Goal: Information Seeking & Learning: Learn about a topic

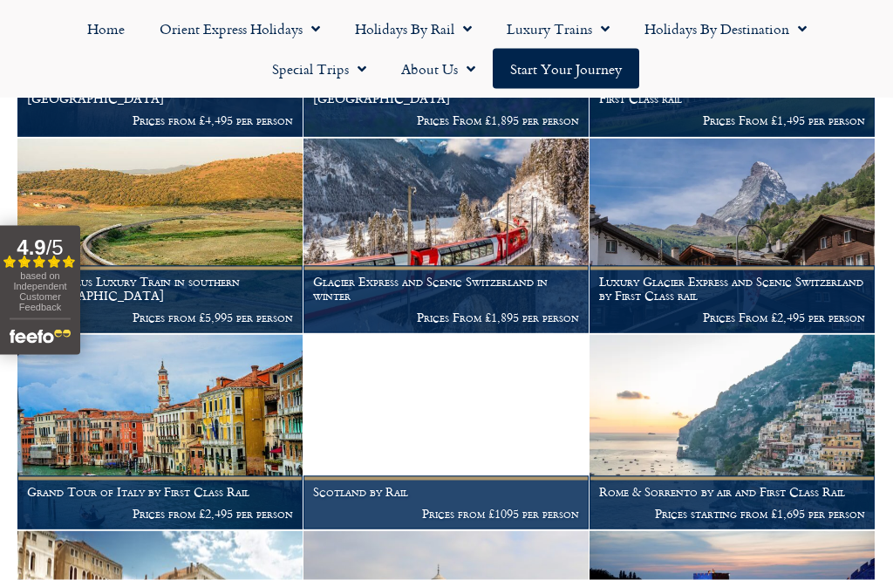
scroll to position [671, 0]
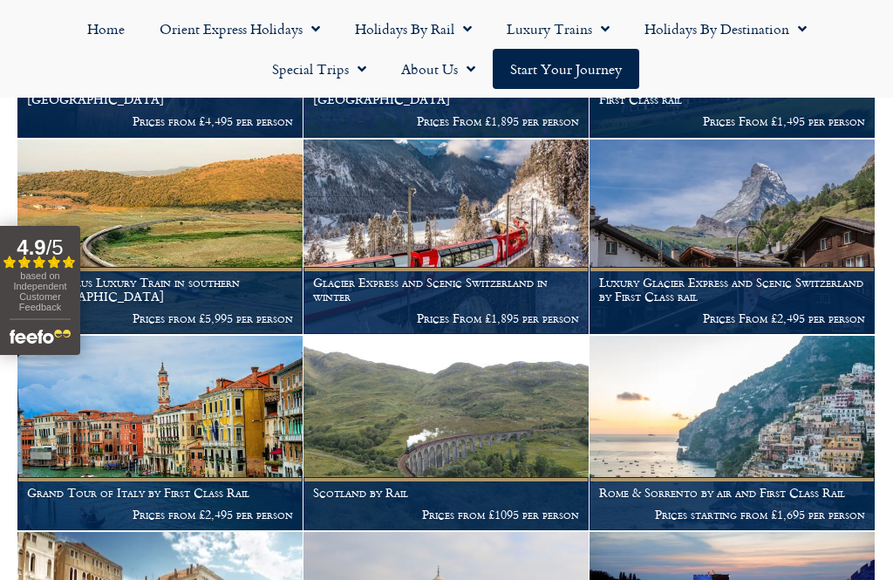
click at [379, 451] on img at bounding box center [446, 433] width 285 height 194
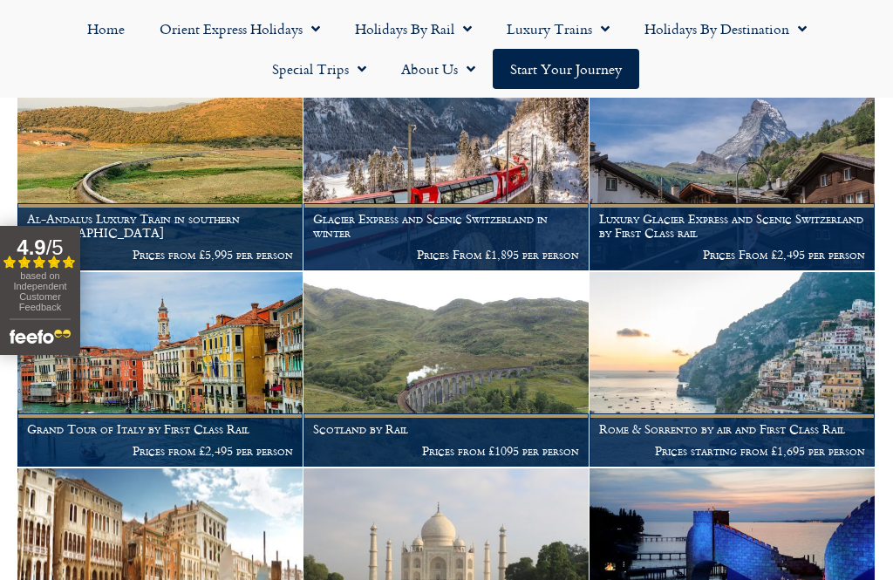
scroll to position [733, 0]
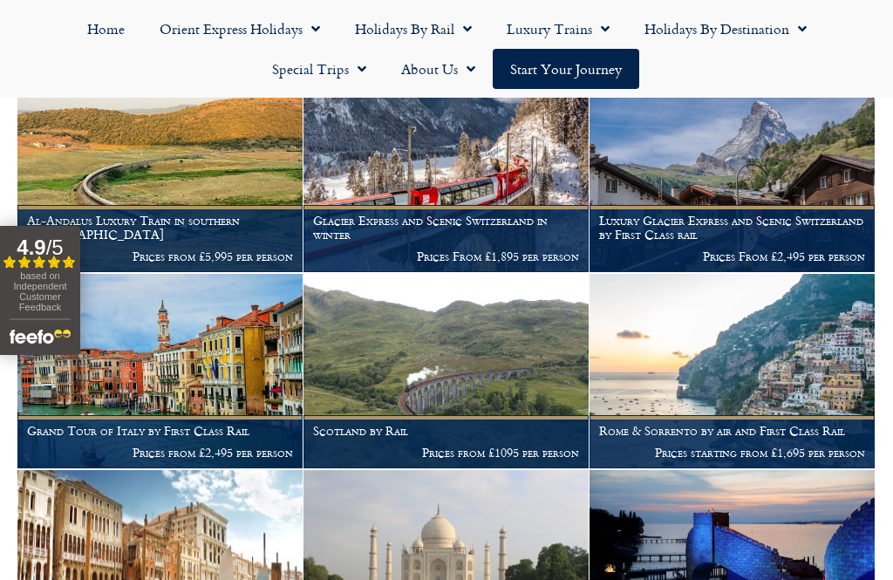
click at [129, 389] on img at bounding box center [159, 371] width 285 height 194
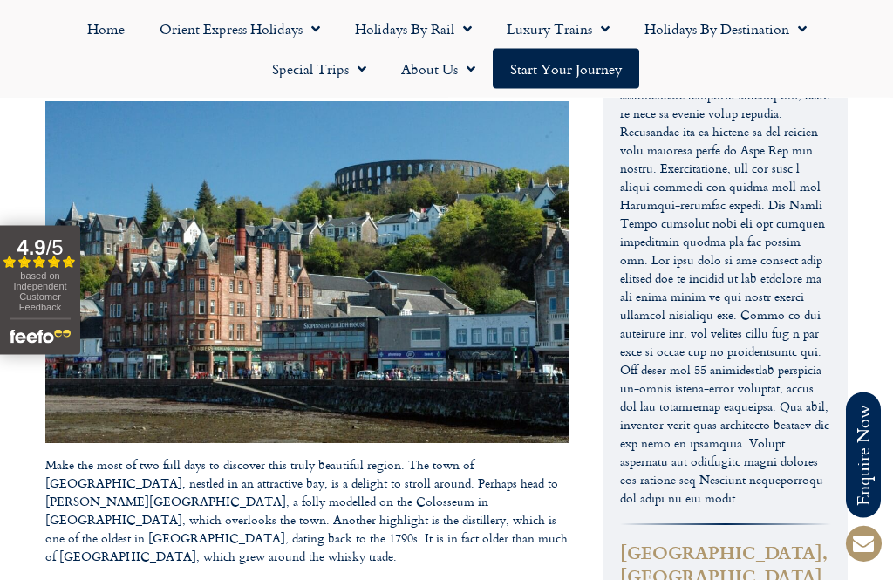
scroll to position [2755, 0]
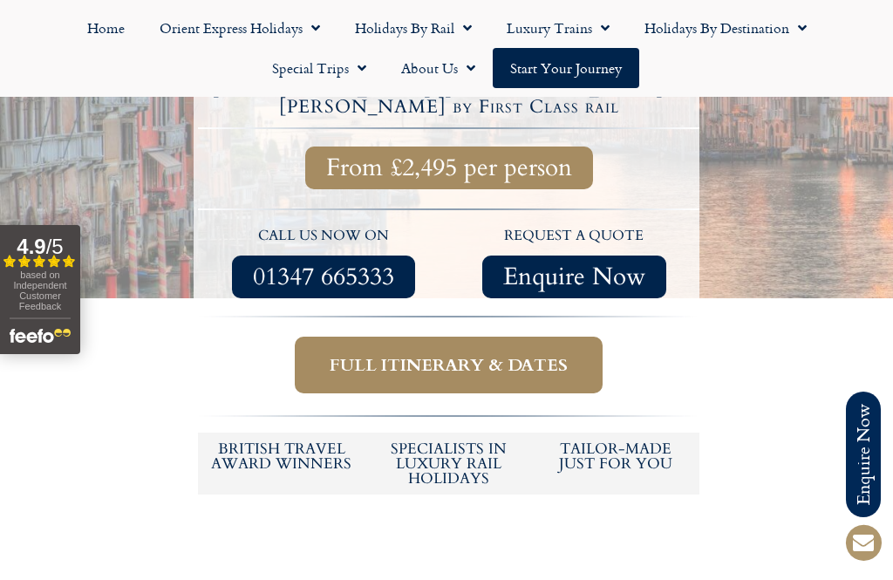
scroll to position [616, 0]
click at [501, 354] on span "Full itinerary & dates" at bounding box center [449, 365] width 238 height 22
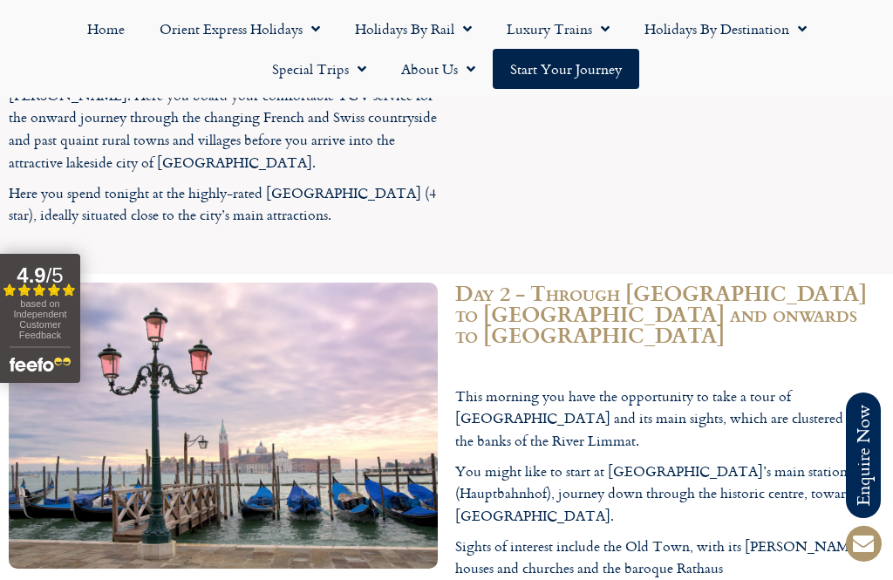
scroll to position [2228, 0]
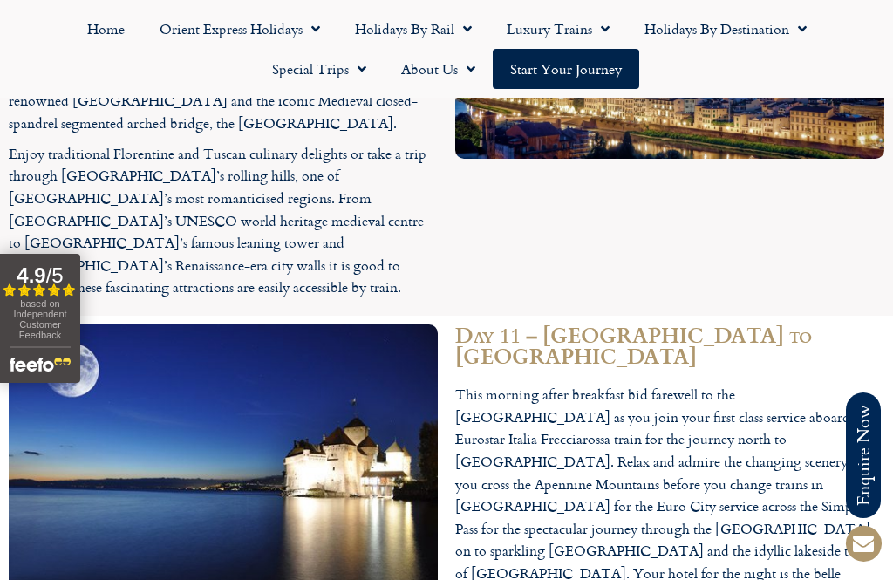
scroll to position [5352, 0]
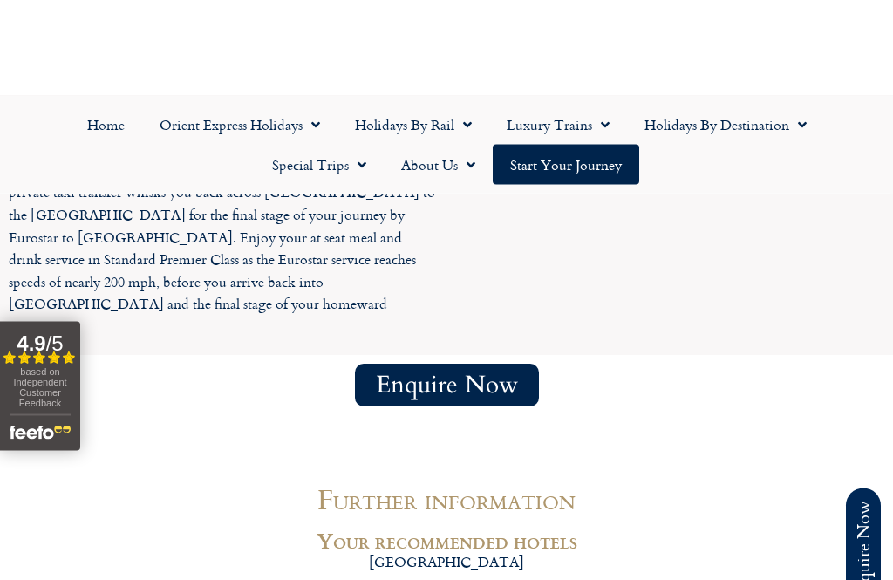
scroll to position [6318, 0]
